Goal: Navigation & Orientation: Go to known website

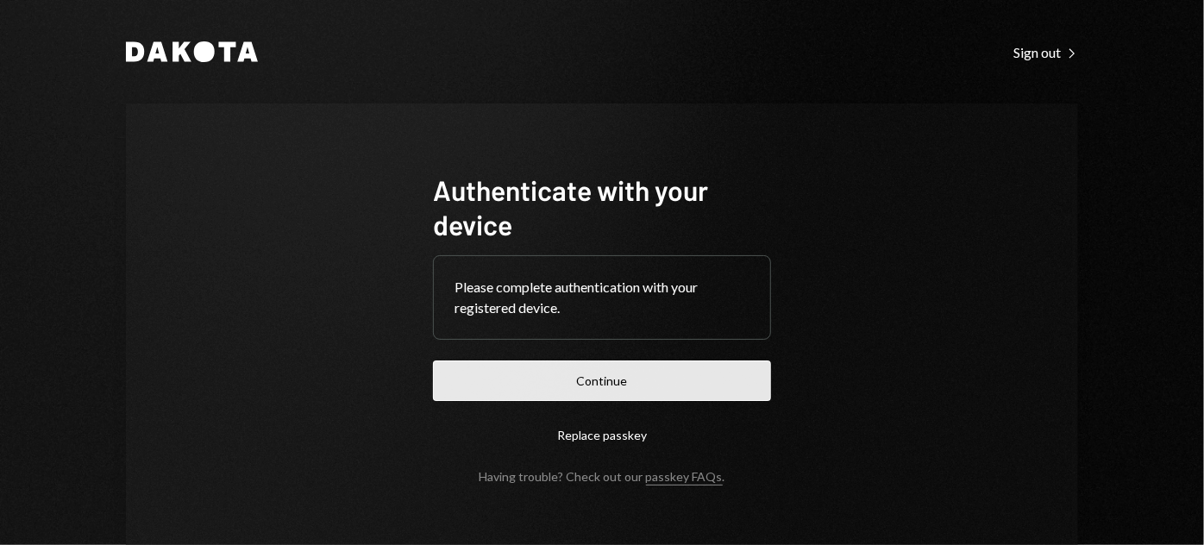
click at [613, 388] on button "Continue" at bounding box center [602, 380] width 338 height 41
